Goal: Obtain resource: Obtain resource

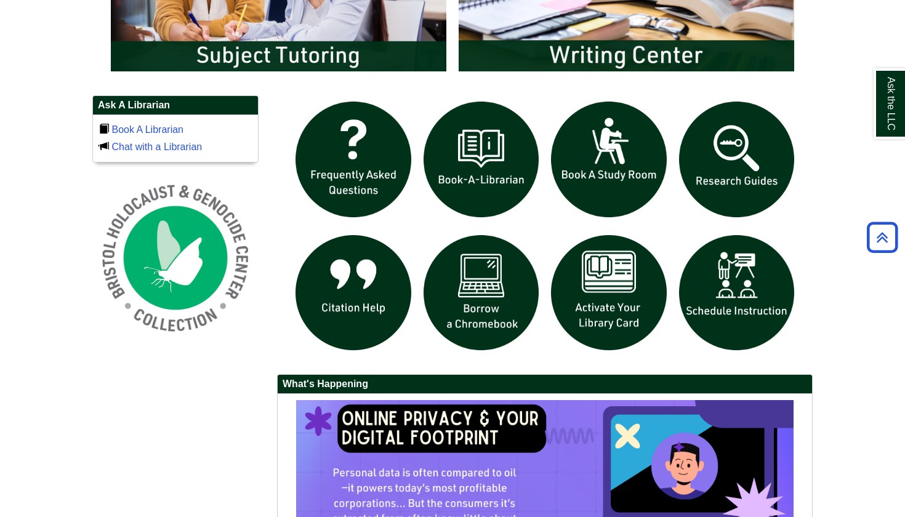
scroll to position [781, 0]
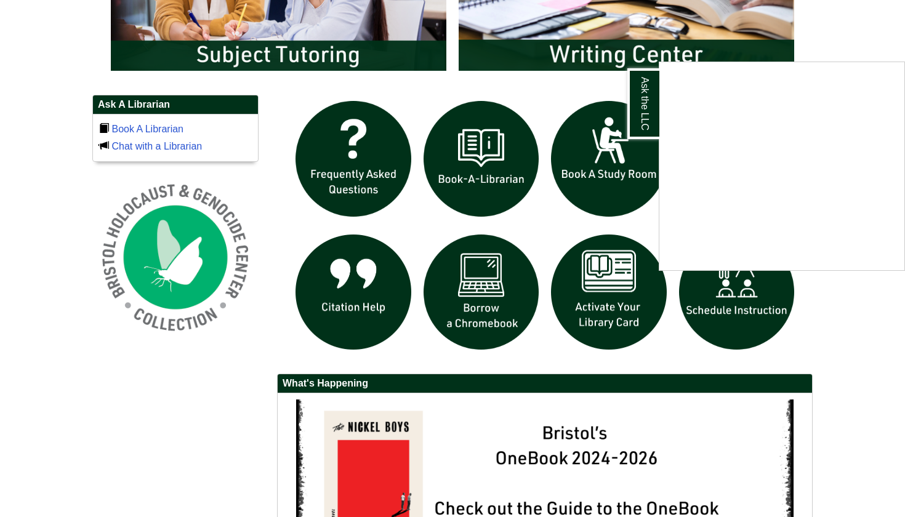
click at [618, 298] on div "Ask the LLC" at bounding box center [452, 258] width 905 height 517
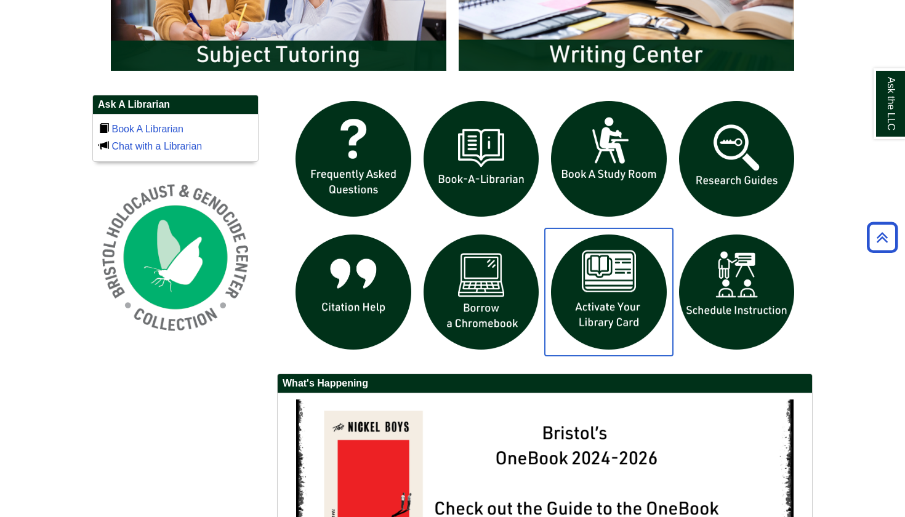
click at [604, 327] on img "slideshow" at bounding box center [609, 293] width 128 height 128
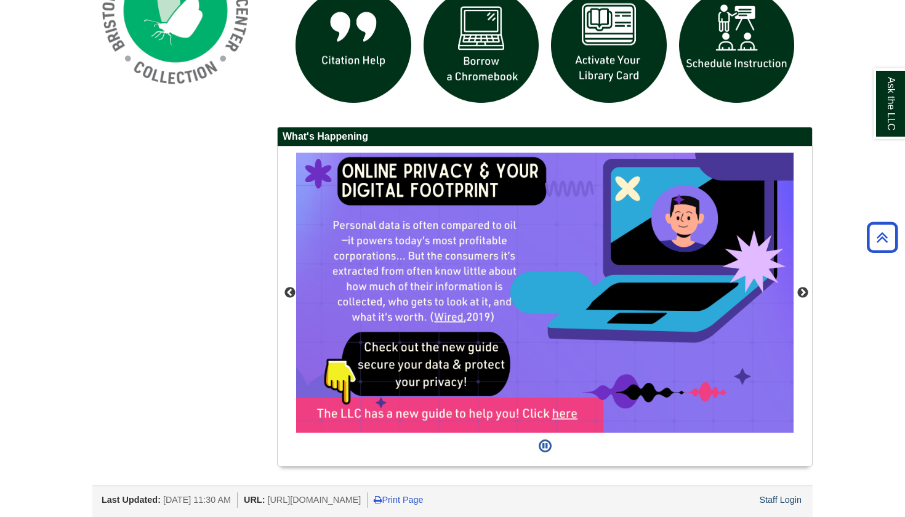
scroll to position [1029, 0]
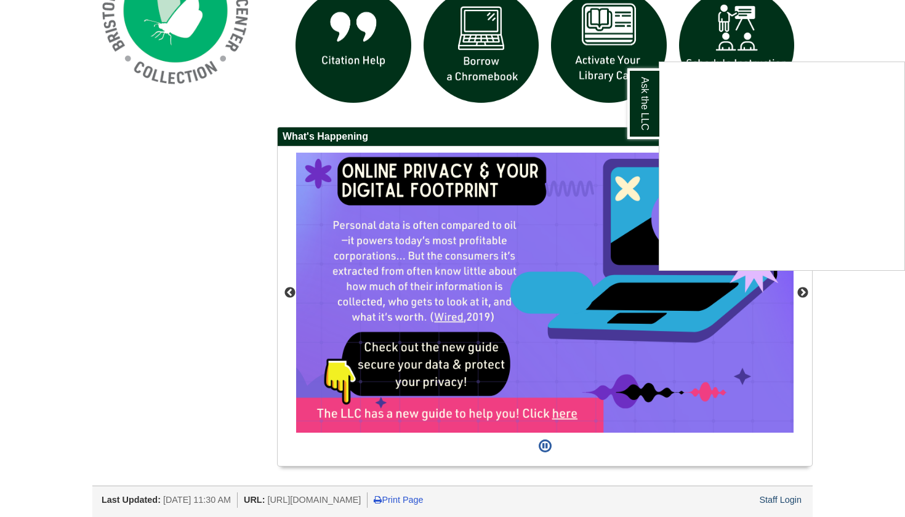
click at [804, 290] on div "Ask the LLC" at bounding box center [452, 258] width 905 height 517
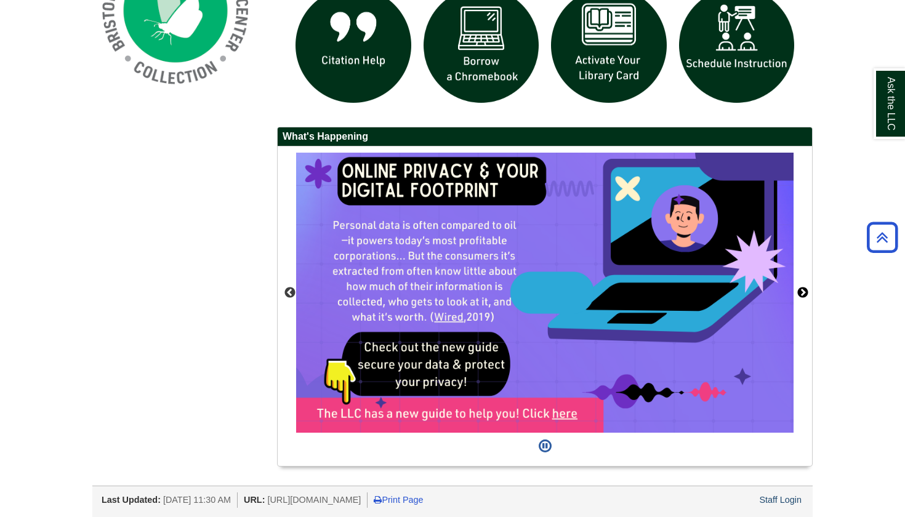
click at [804, 290] on button "Next" at bounding box center [803, 293] width 12 height 12
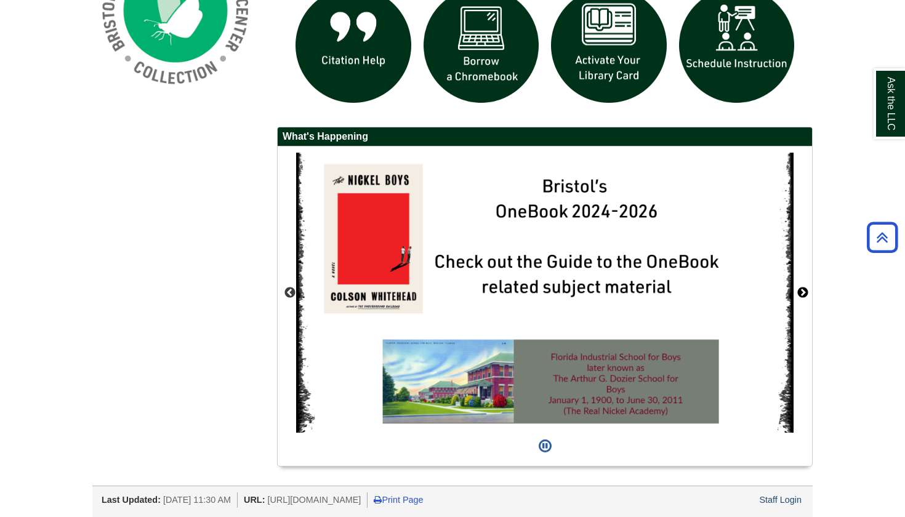
click at [804, 290] on button "Next" at bounding box center [803, 293] width 12 height 12
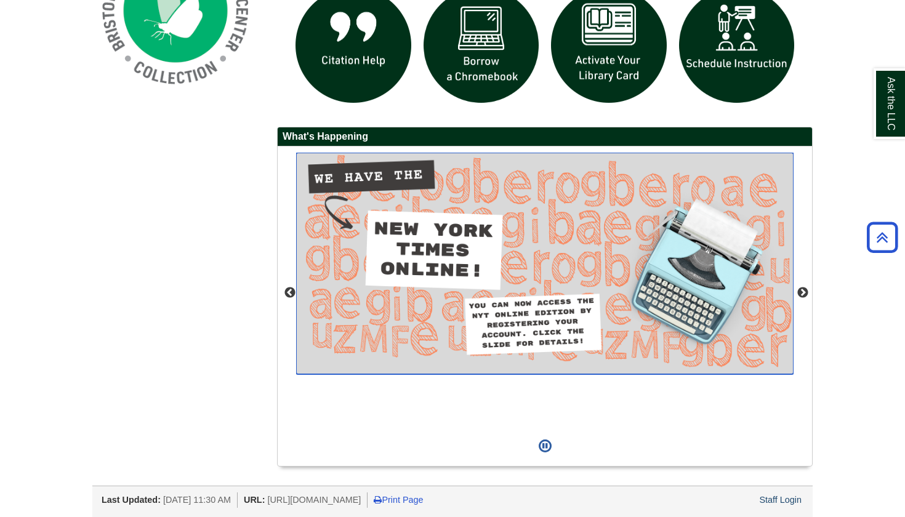
click at [469, 255] on img "slideshow" at bounding box center [545, 263] width 498 height 221
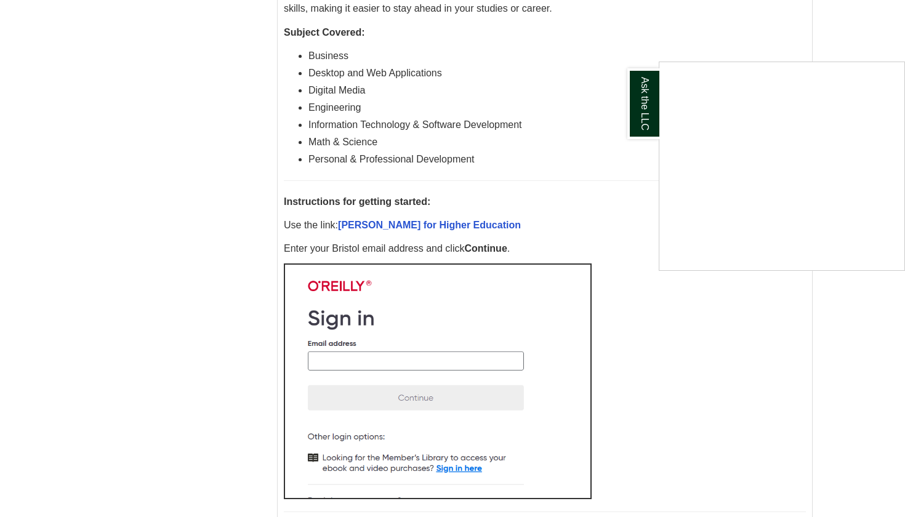
scroll to position [436, 0]
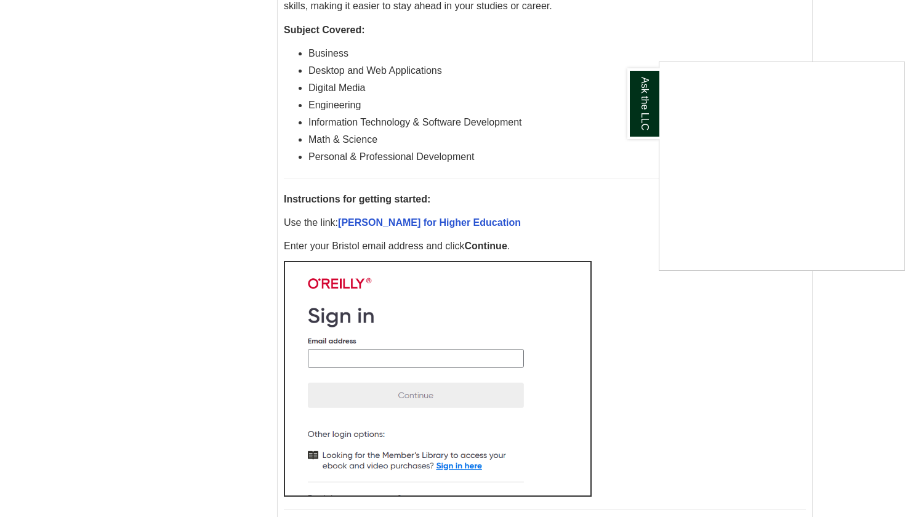
click at [615, 154] on div "Ask the LLC" at bounding box center [452, 258] width 905 height 517
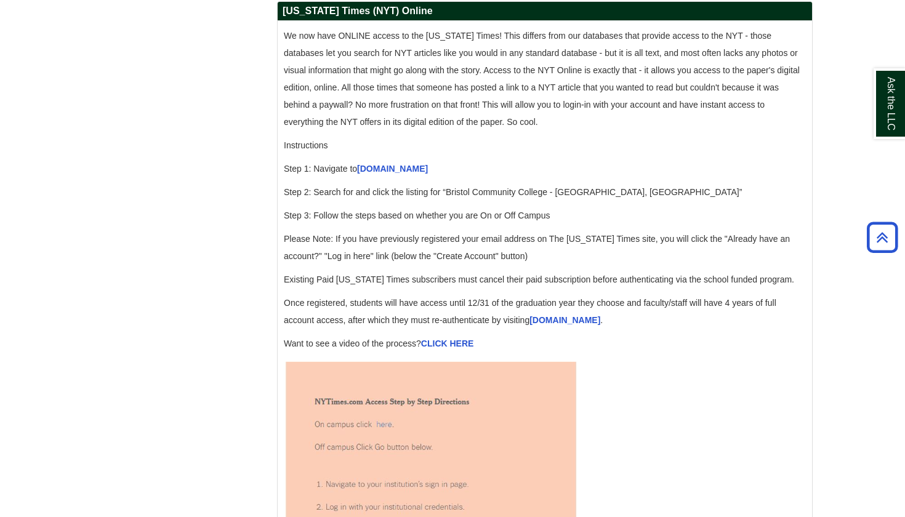
scroll to position [1225, 0]
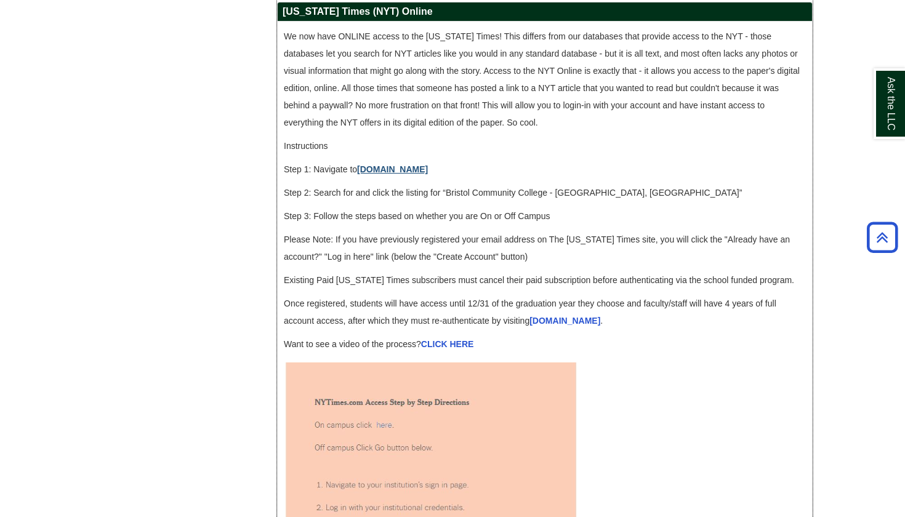
click at [395, 174] on link "accessnyt.com" at bounding box center [392, 169] width 71 height 10
